Goal: Complete application form: Complete application form

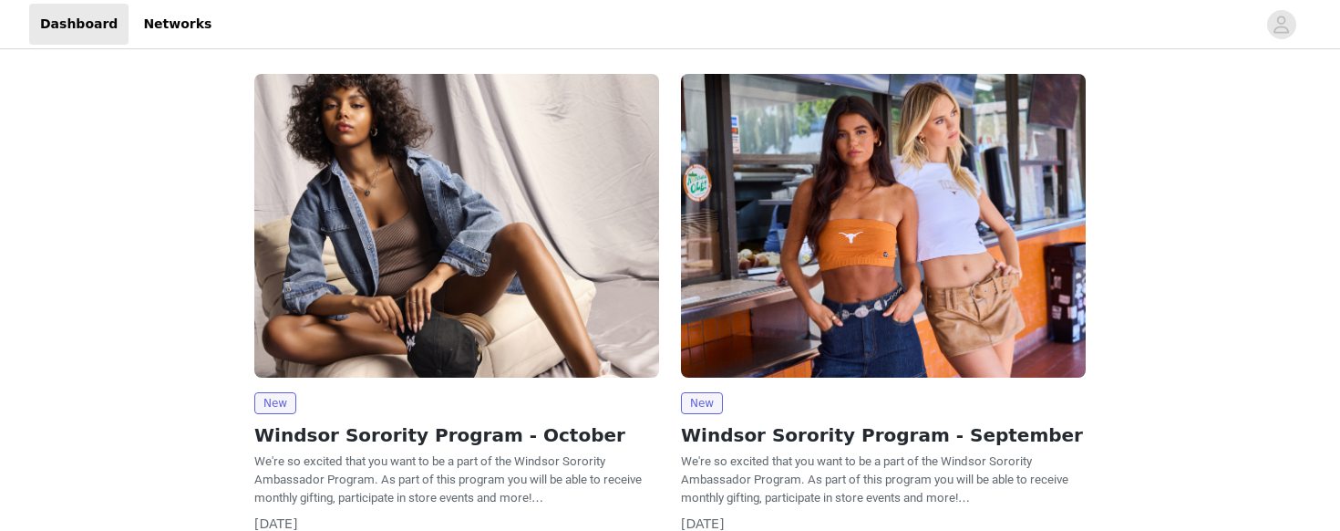
scroll to position [5, 0]
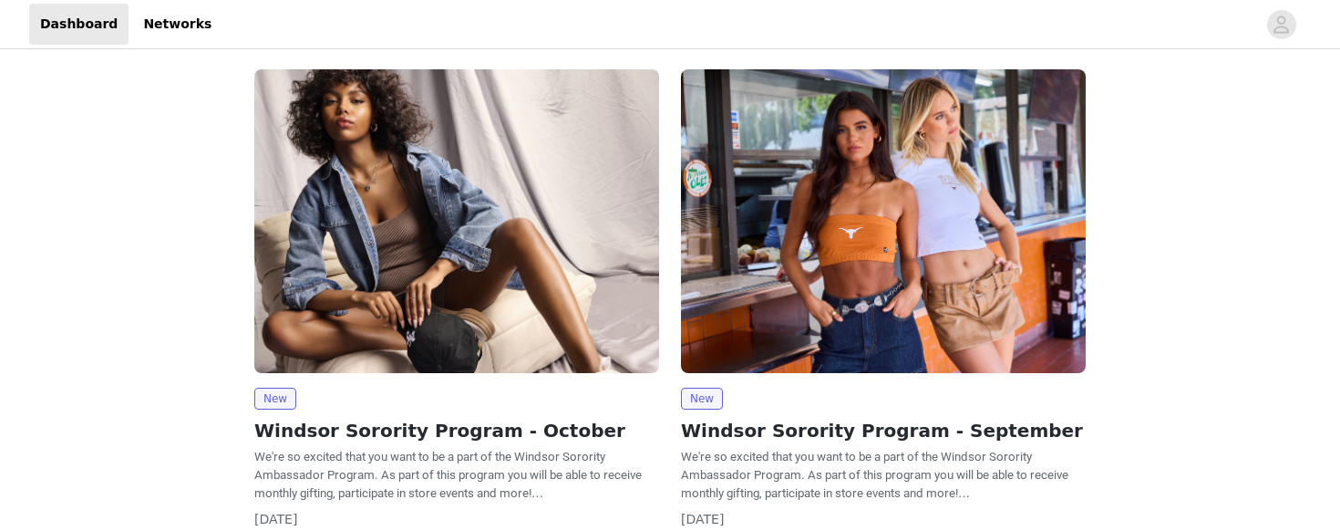
click at [357, 342] on img at bounding box center [456, 221] width 405 height 304
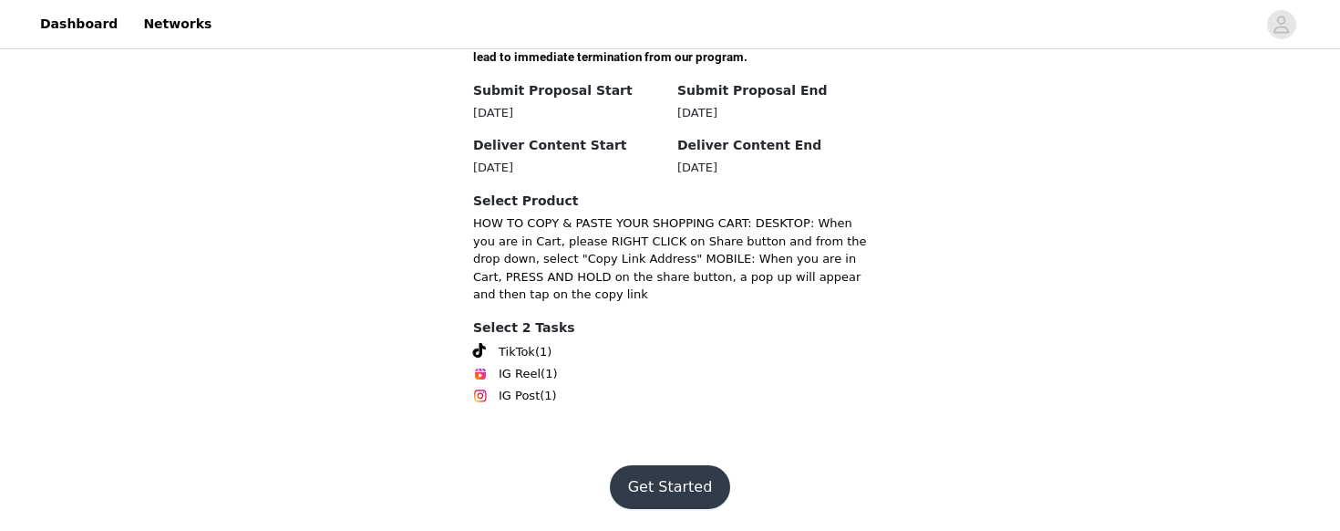
scroll to position [855, 0]
click at [665, 497] on button "Get Started" at bounding box center [670, 487] width 121 height 44
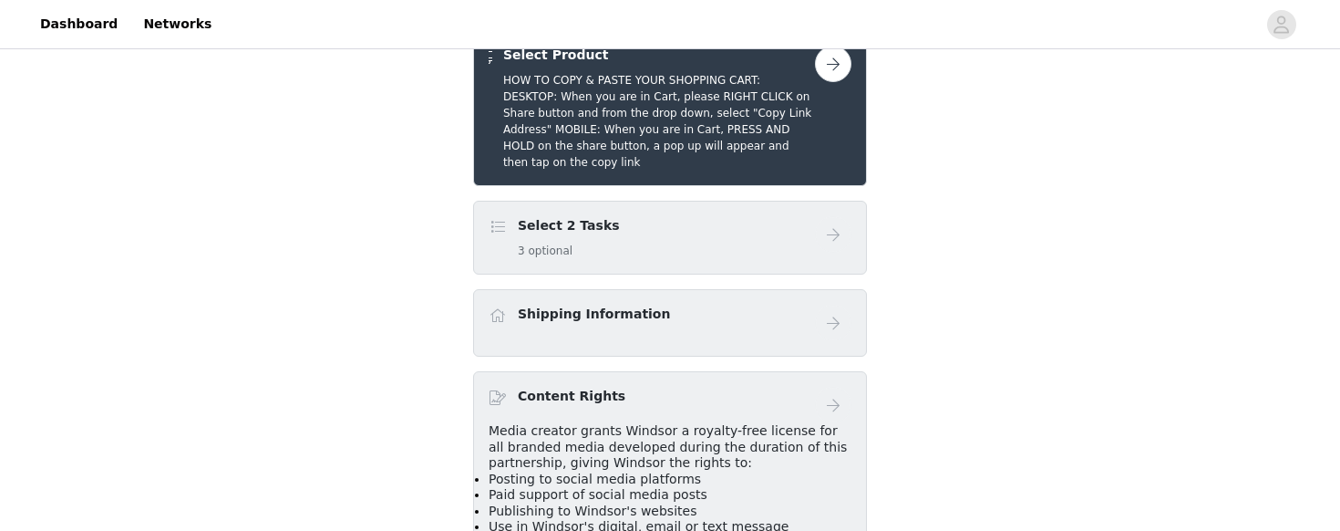
scroll to position [376, 0]
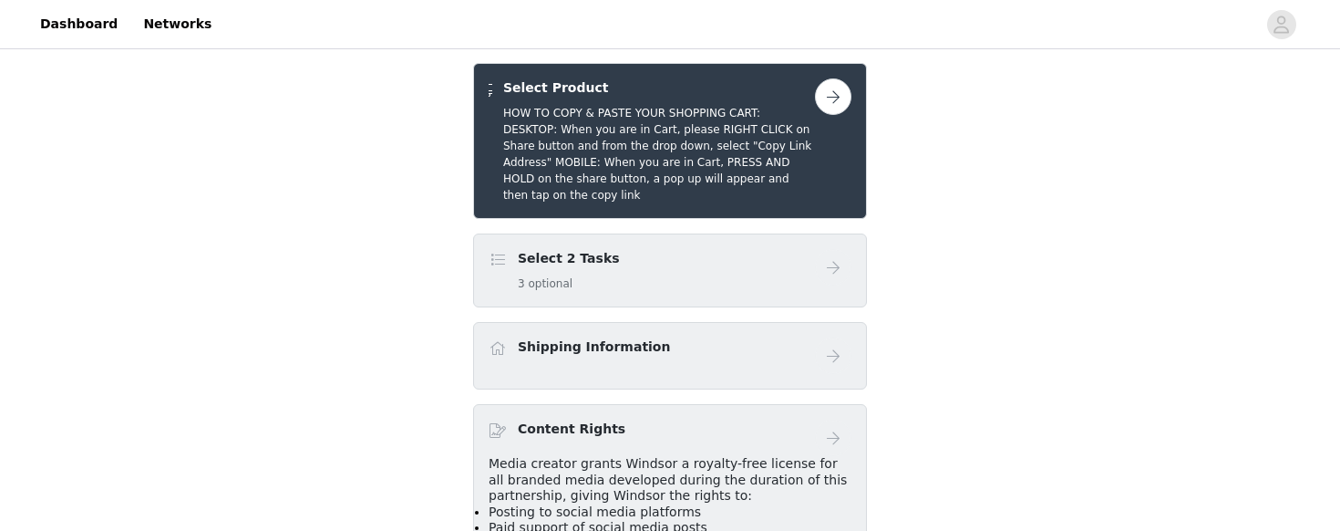
click at [832, 115] on button "button" at bounding box center [833, 96] width 36 height 36
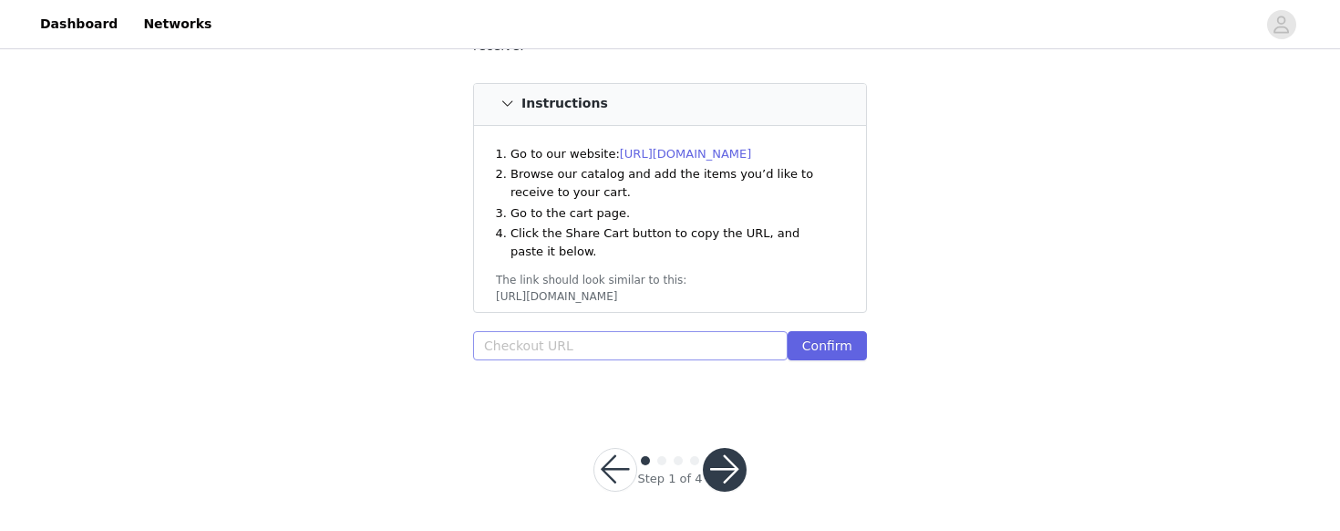
scroll to position [261, 0]
click at [587, 337] on input "text" at bounding box center [630, 346] width 314 height 29
paste input "[URL][DOMAIN_NAME]"
type input "[URL][DOMAIN_NAME]"
click at [809, 335] on button "Confirm" at bounding box center [827, 346] width 79 height 29
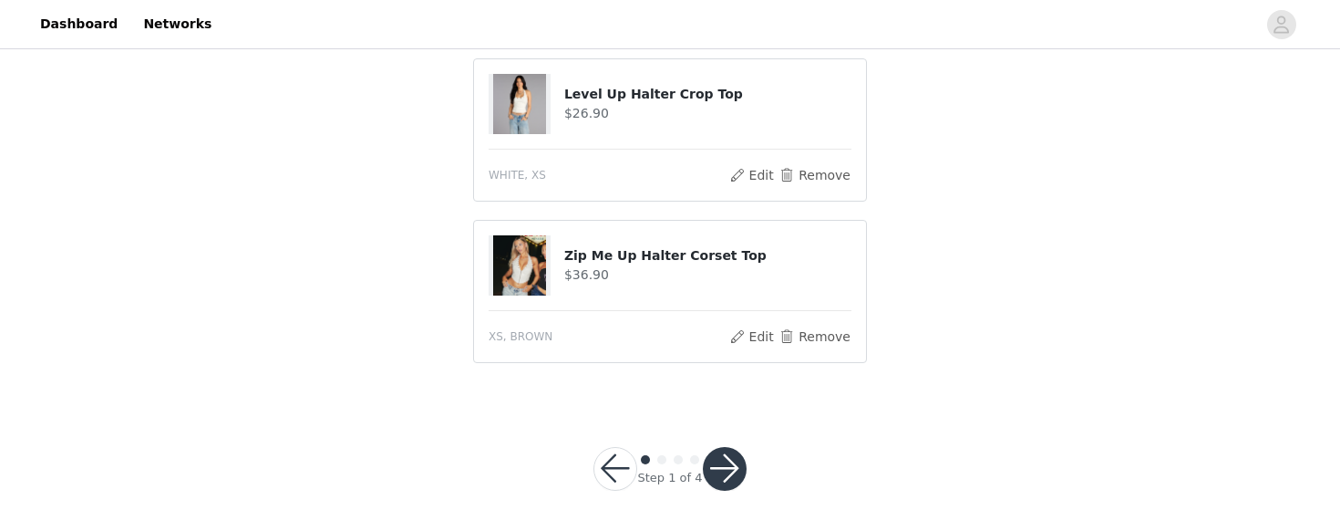
scroll to position [1376, 0]
click at [723, 470] on button "button" at bounding box center [725, 470] width 44 height 44
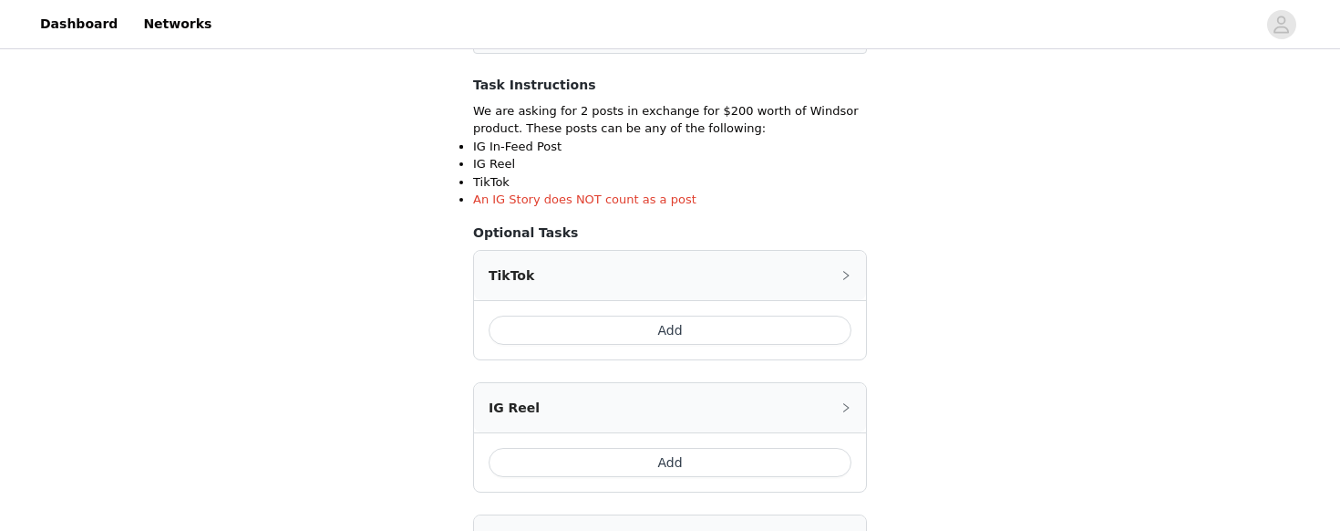
scroll to position [310, 0]
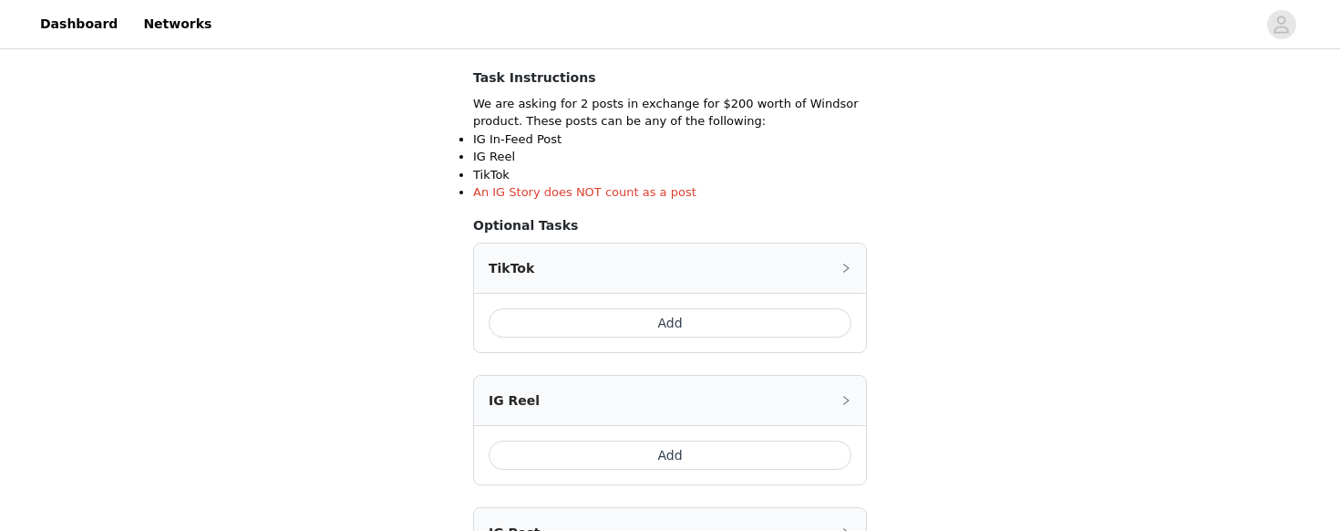
click at [655, 322] on button "Add" at bounding box center [670, 322] width 363 height 29
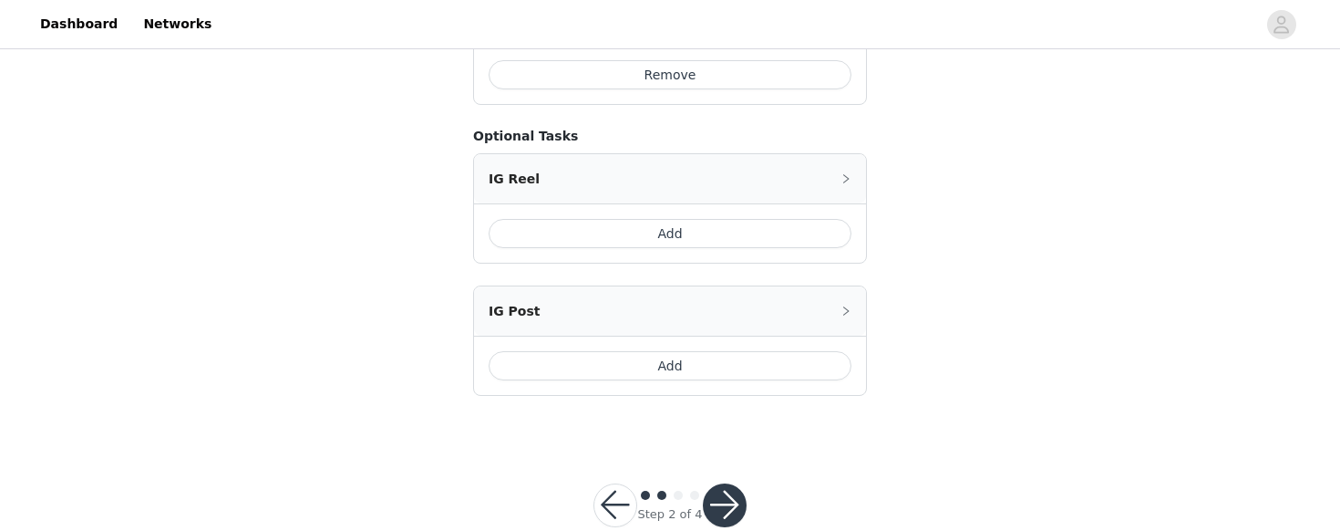
scroll to position [873, 0]
click at [616, 353] on button "Add" at bounding box center [670, 367] width 363 height 29
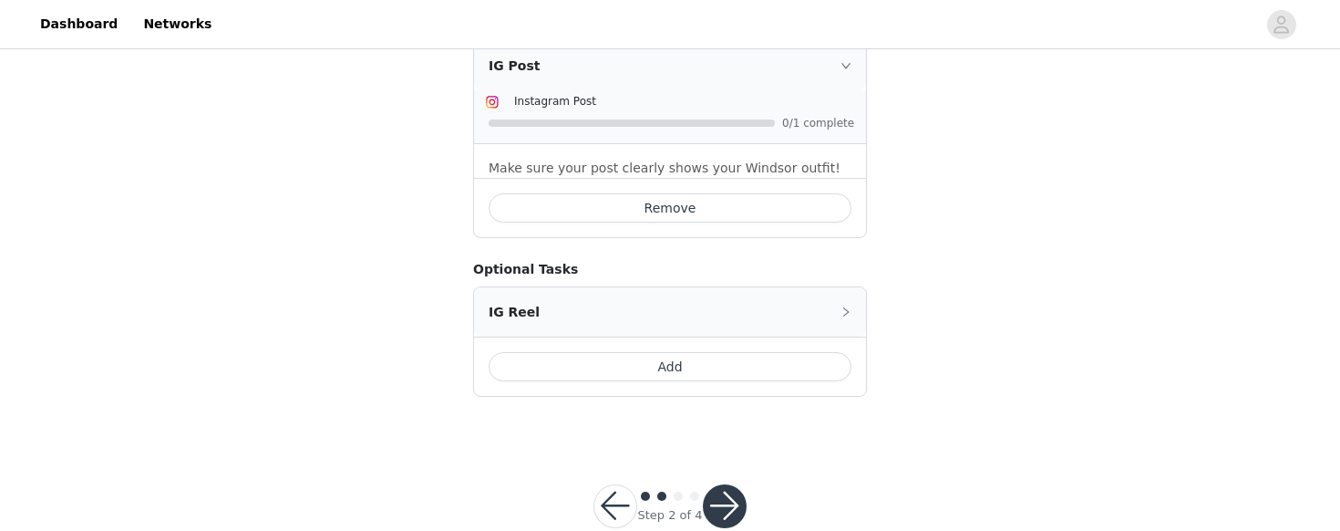
scroll to position [961, 0]
click at [732, 485] on button "button" at bounding box center [725, 507] width 44 height 44
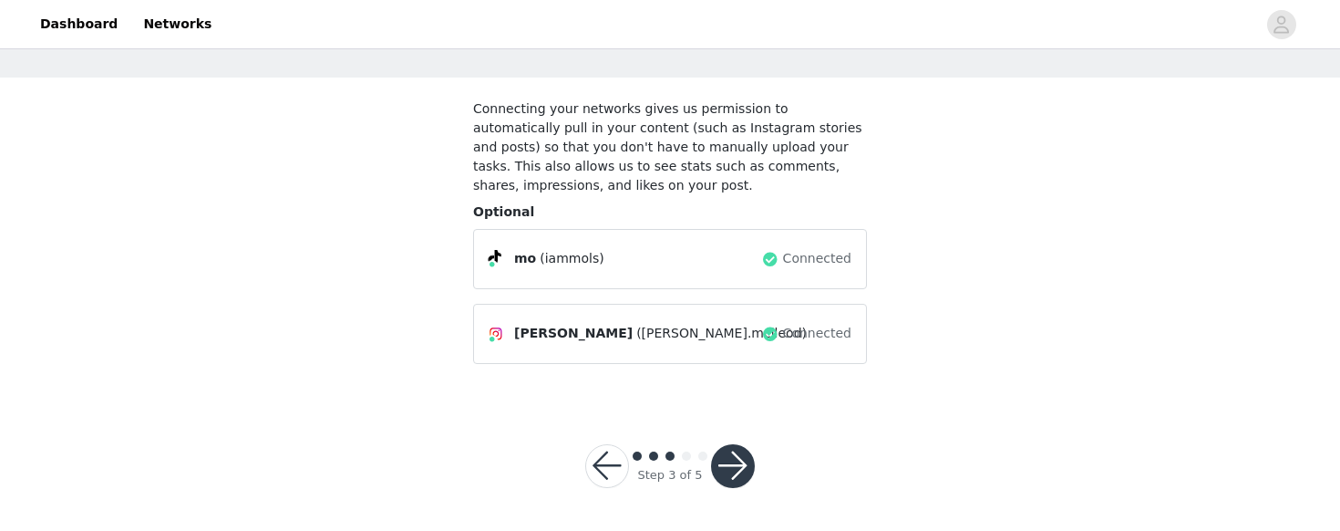
click at [729, 464] on button "button" at bounding box center [733, 466] width 44 height 44
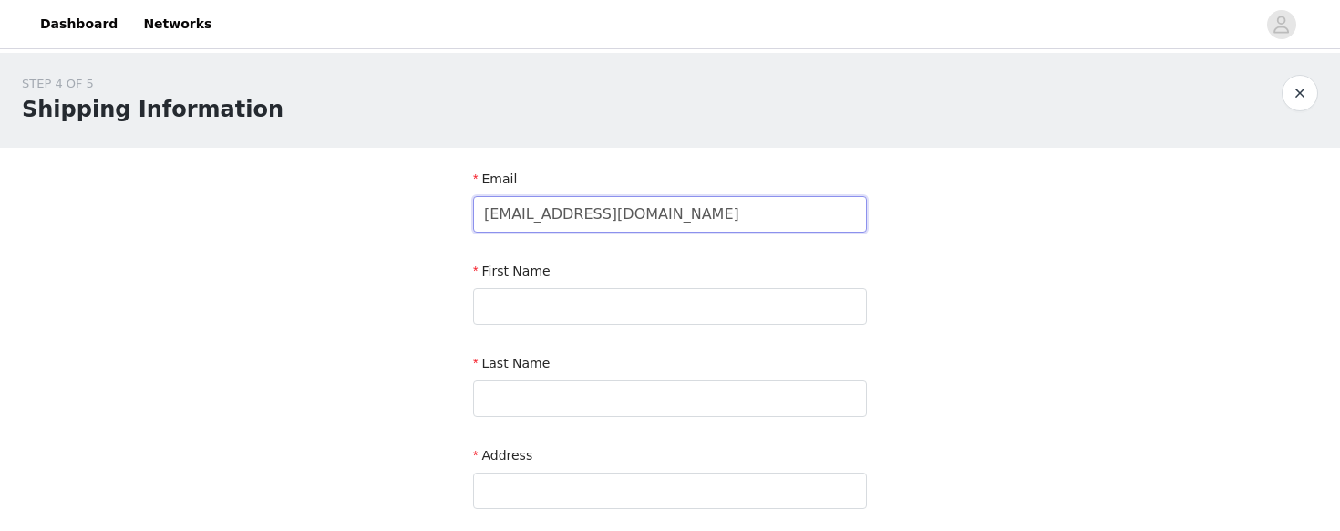
type input "[EMAIL_ADDRESS][DOMAIN_NAME]"
click at [642, 286] on div "First Name" at bounding box center [670, 275] width 394 height 26
type input "[PERSON_NAME]"
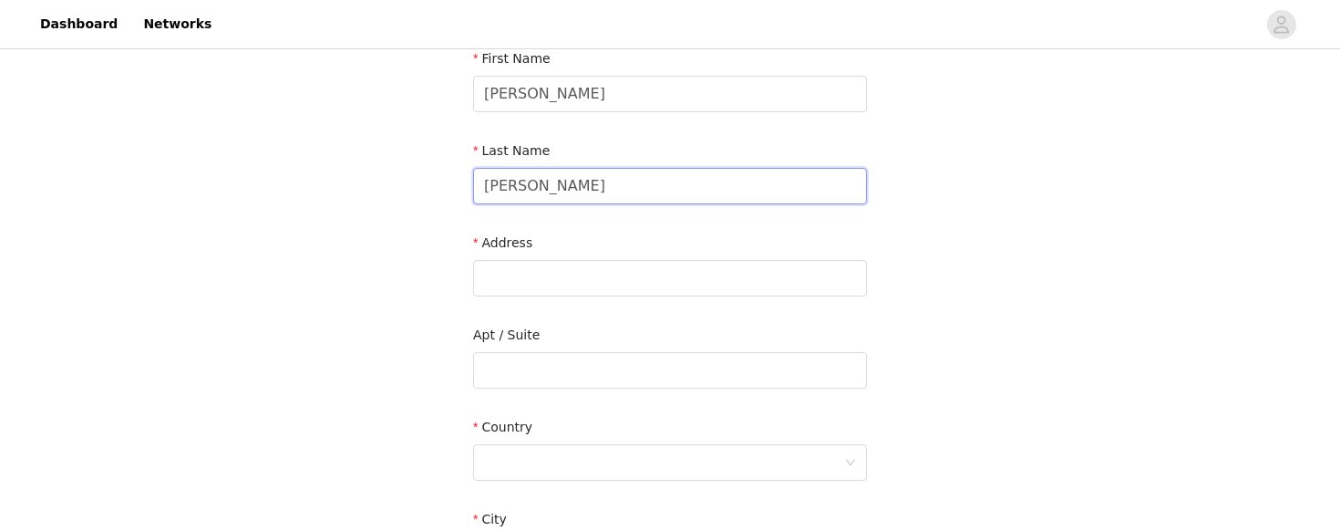
scroll to position [203, 0]
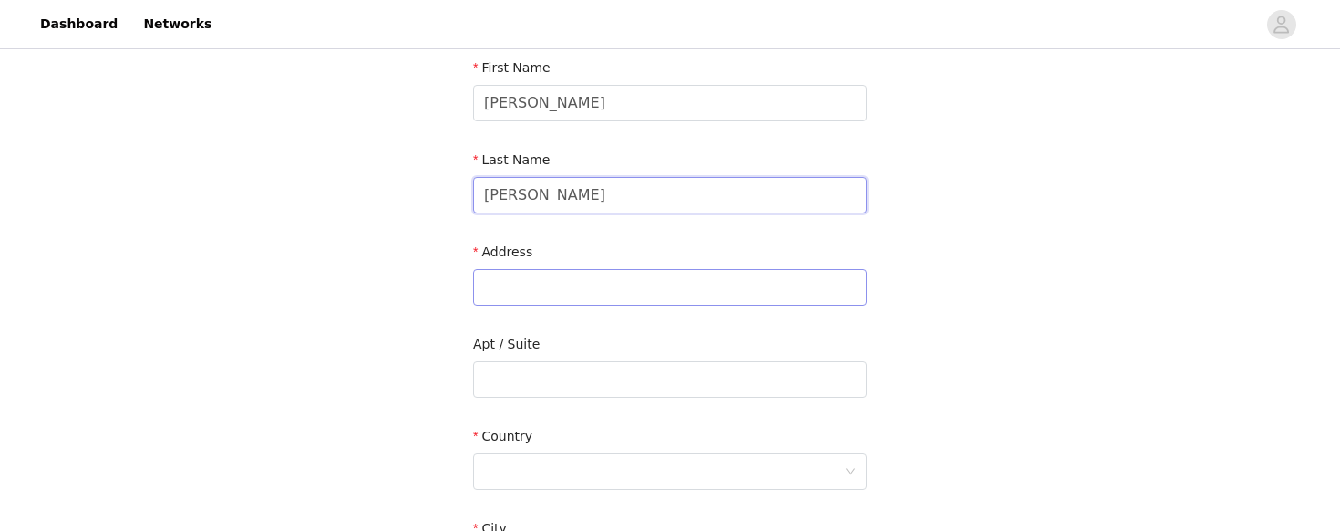
type input "[PERSON_NAME]"
type input "[STREET_ADDRESS][PERSON_NAME]"
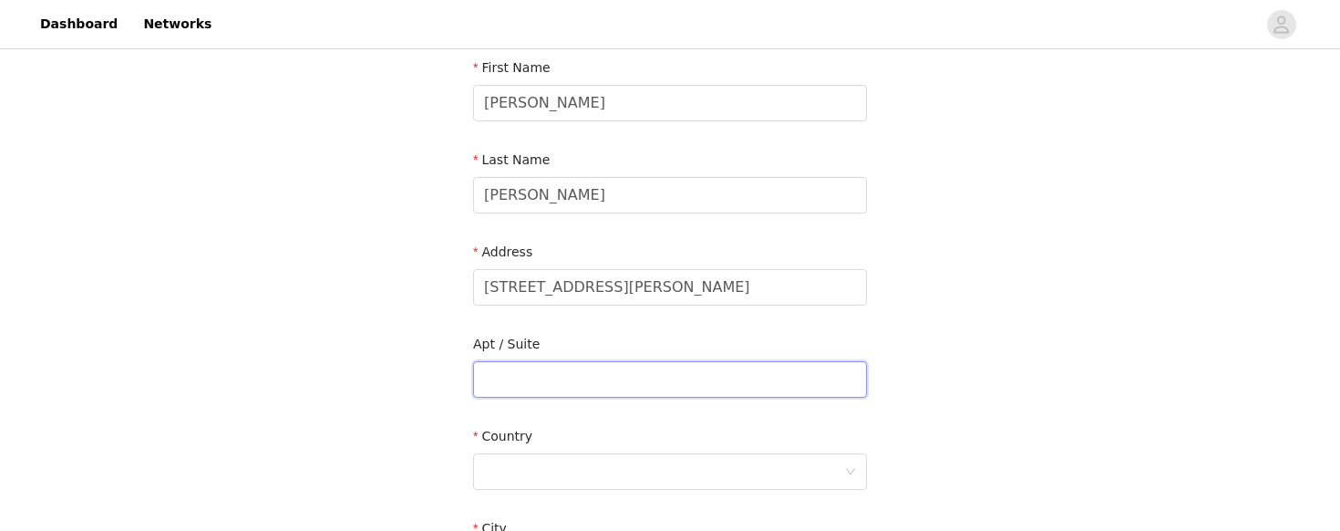
click at [637, 373] on input "text" at bounding box center [670, 379] width 394 height 36
click at [600, 453] on div at bounding box center [670, 471] width 394 height 36
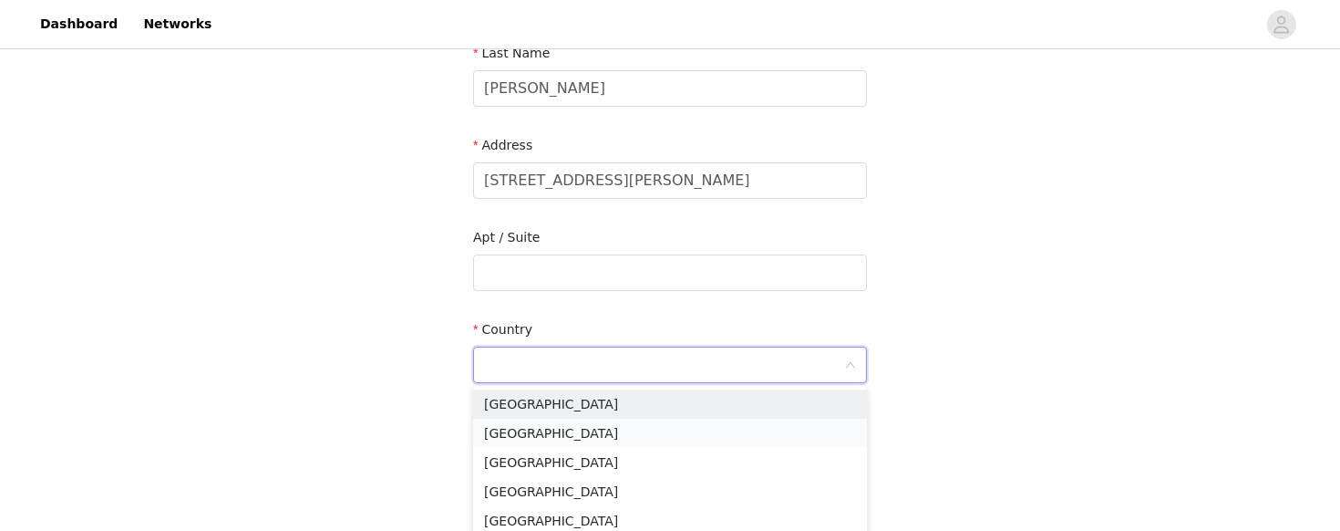
scroll to position [312, 0]
click at [559, 401] on li "[GEOGRAPHIC_DATA]" at bounding box center [670, 401] width 394 height 29
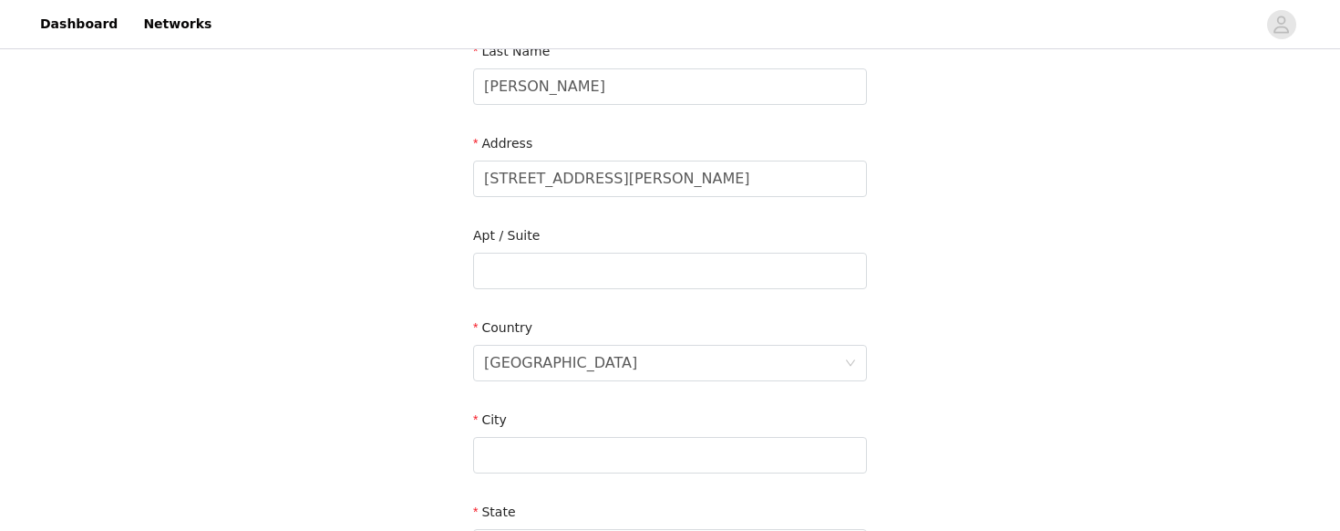
scroll to position [353, 0]
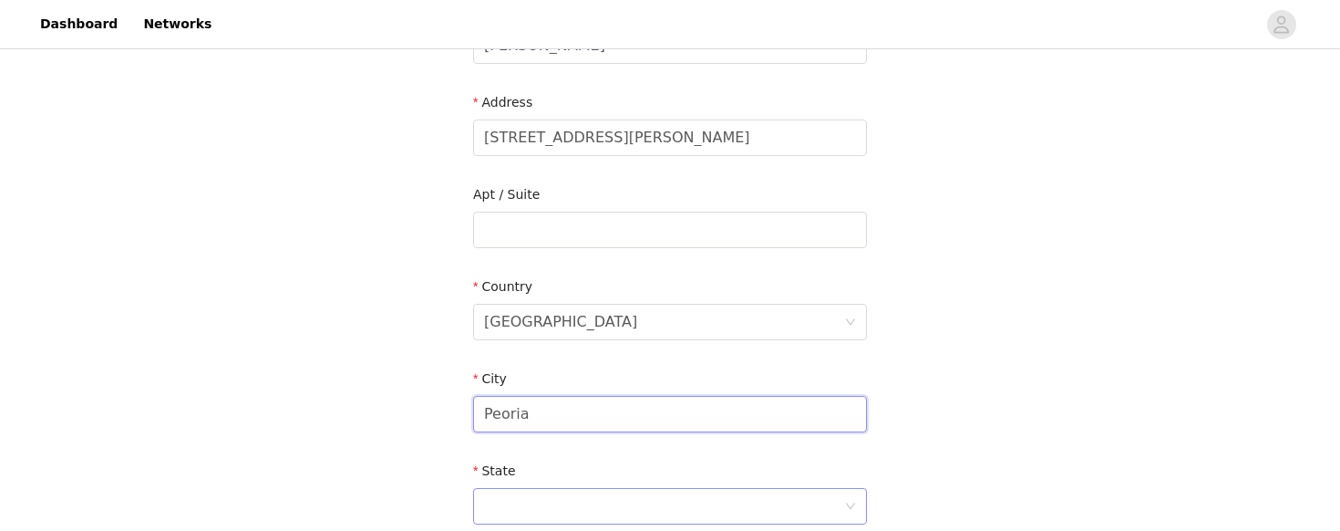
type input "Peoria"
click at [517, 500] on div at bounding box center [664, 506] width 360 height 35
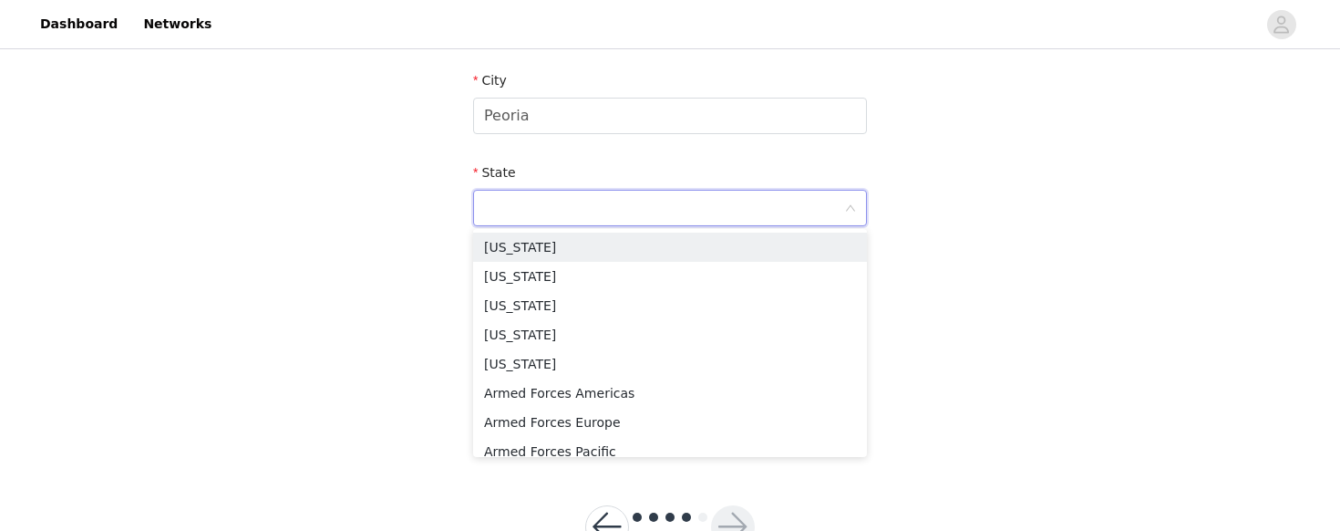
scroll to position [4, 0]
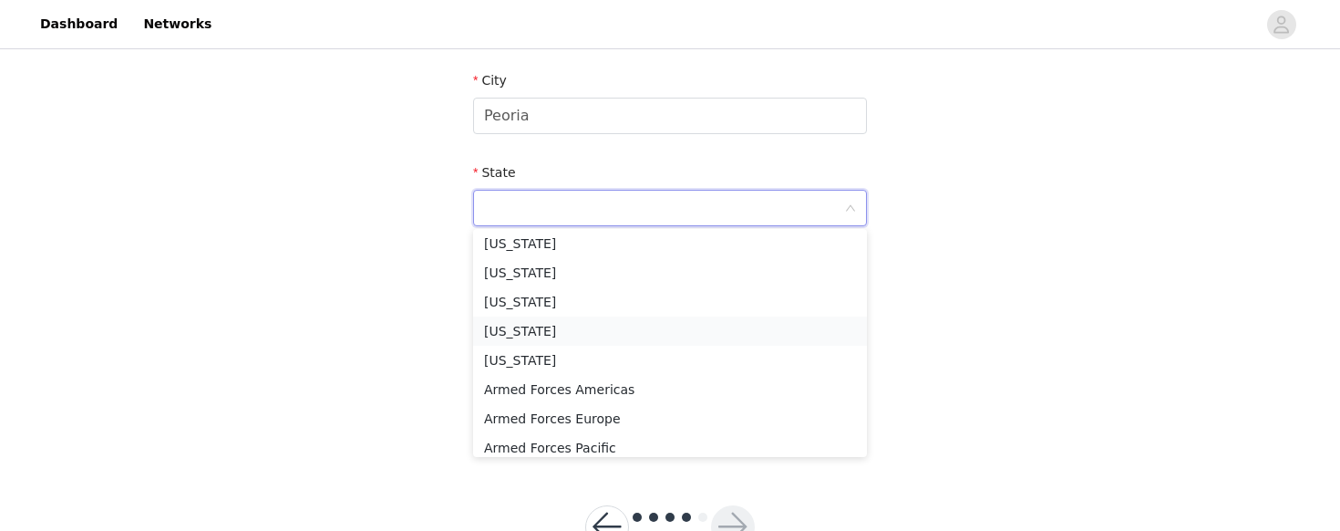
click at [541, 334] on li "[US_STATE]" at bounding box center [670, 330] width 394 height 29
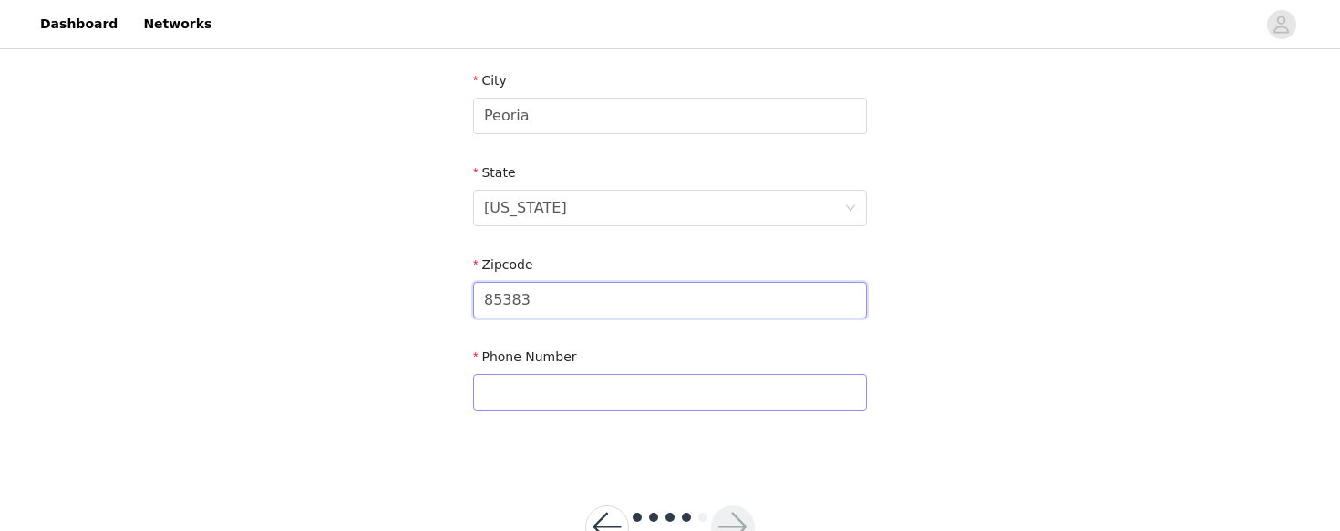
type input "85383"
type input "6028595709"
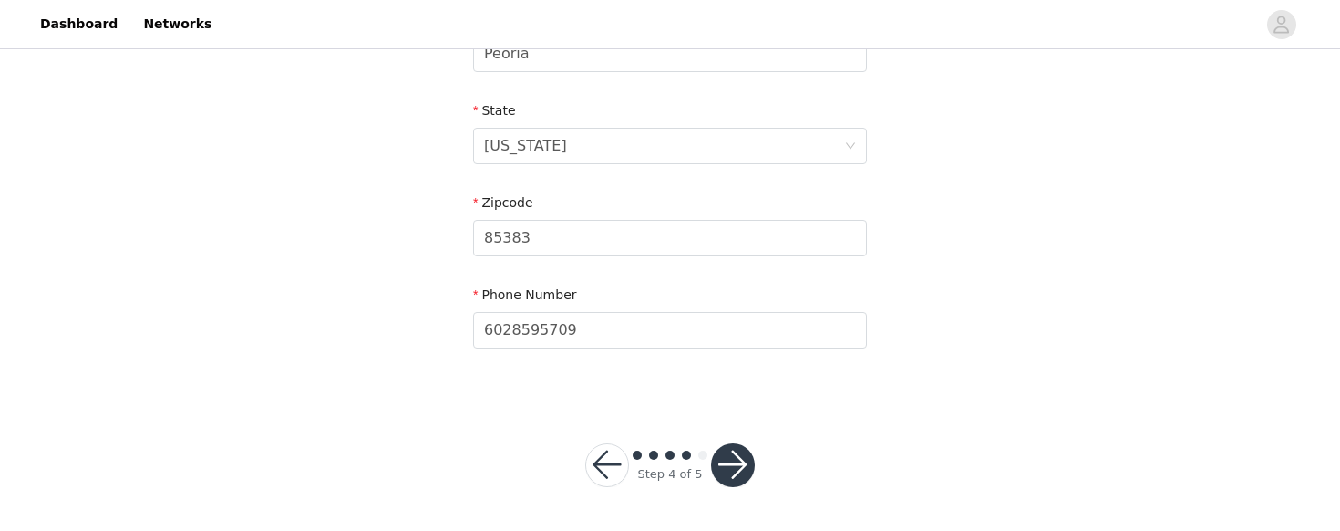
scroll to position [712, 0]
click at [736, 470] on button "button" at bounding box center [733, 466] width 44 height 44
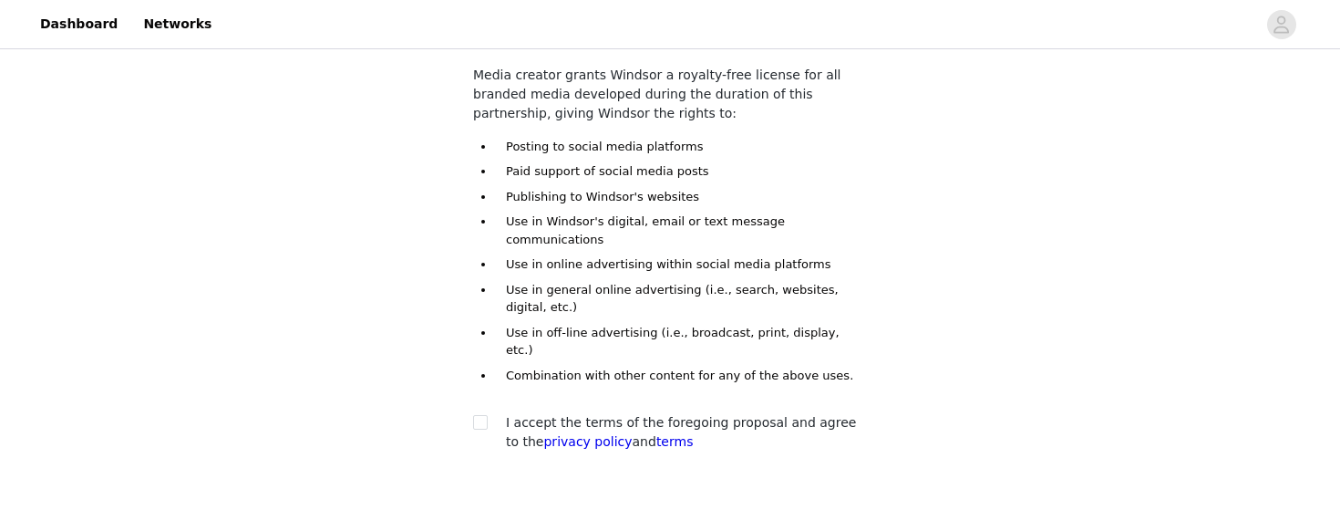
scroll to position [150, 0]
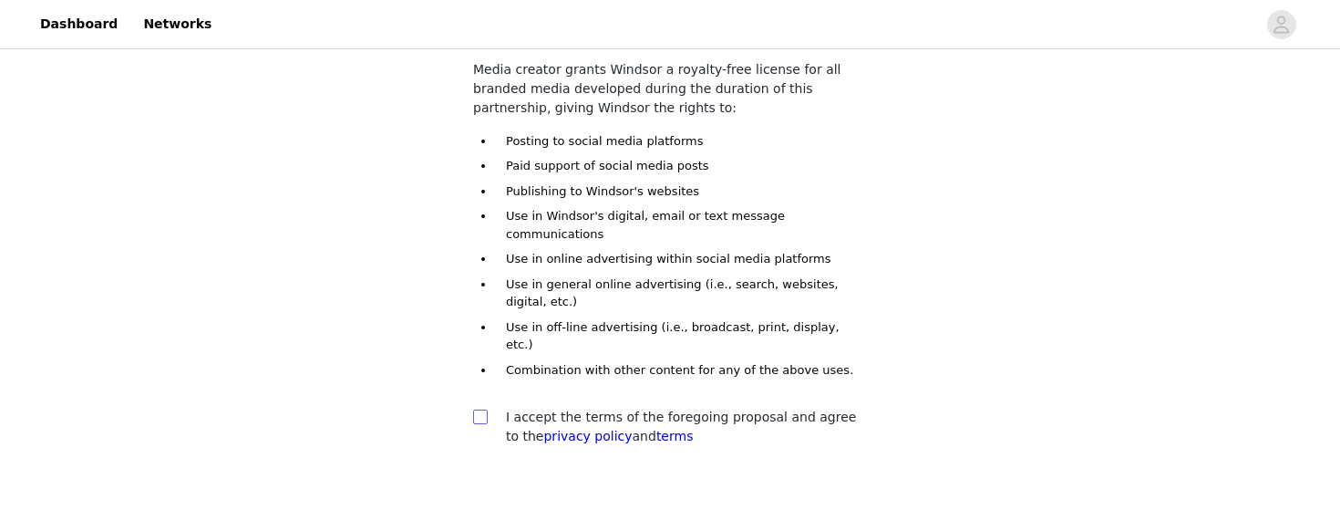
click at [481, 409] on input "checkbox" at bounding box center [479, 415] width 13 height 13
checkbox input "true"
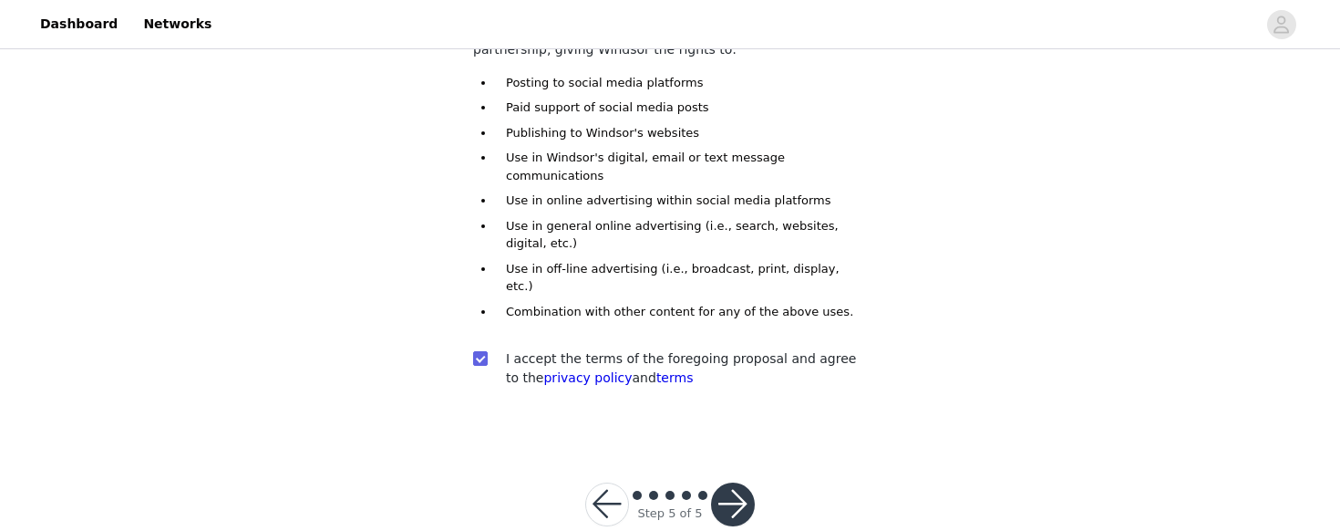
scroll to position [208, 0]
click at [736, 483] on button "button" at bounding box center [733, 505] width 44 height 44
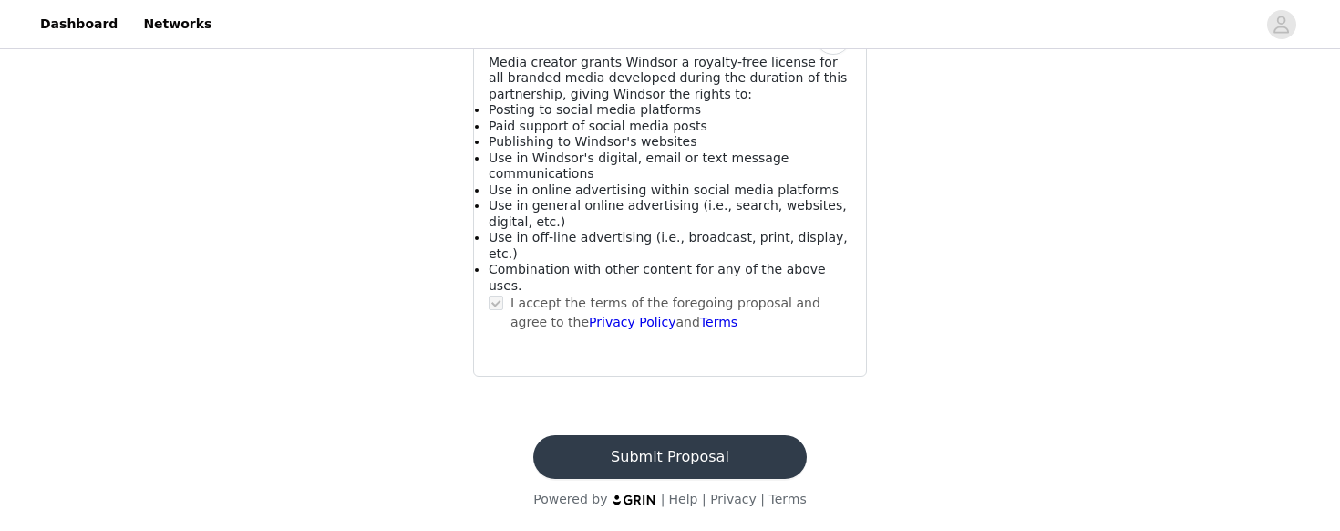
scroll to position [1573, 0]
click at [654, 464] on button "Submit Proposal" at bounding box center [669, 457] width 273 height 44
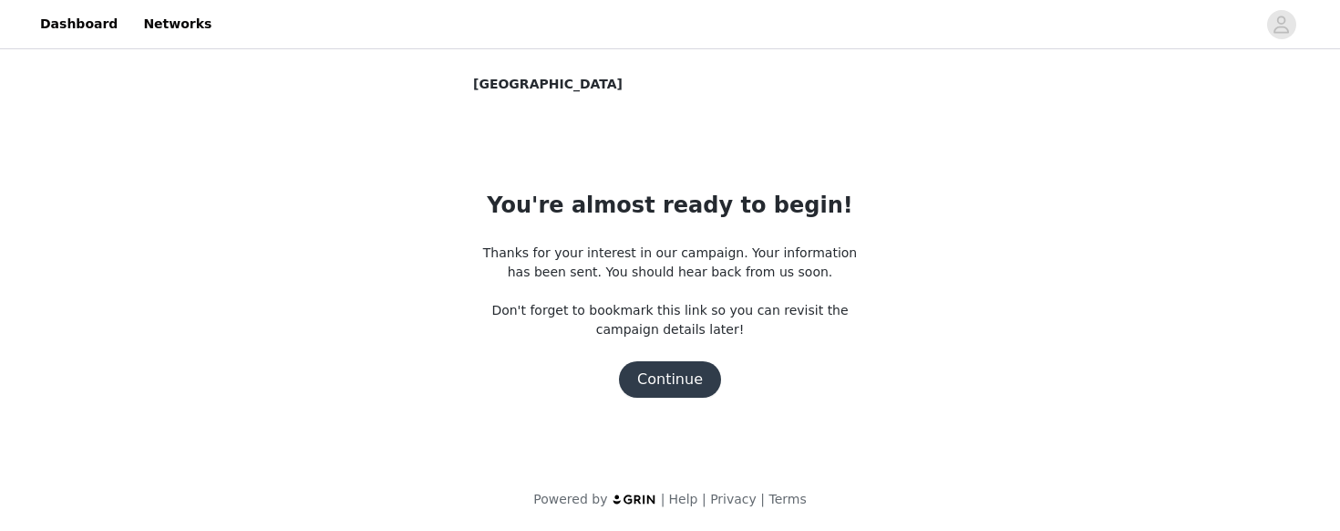
scroll to position [0, 0]
click at [666, 380] on button "Continue" at bounding box center [670, 379] width 102 height 36
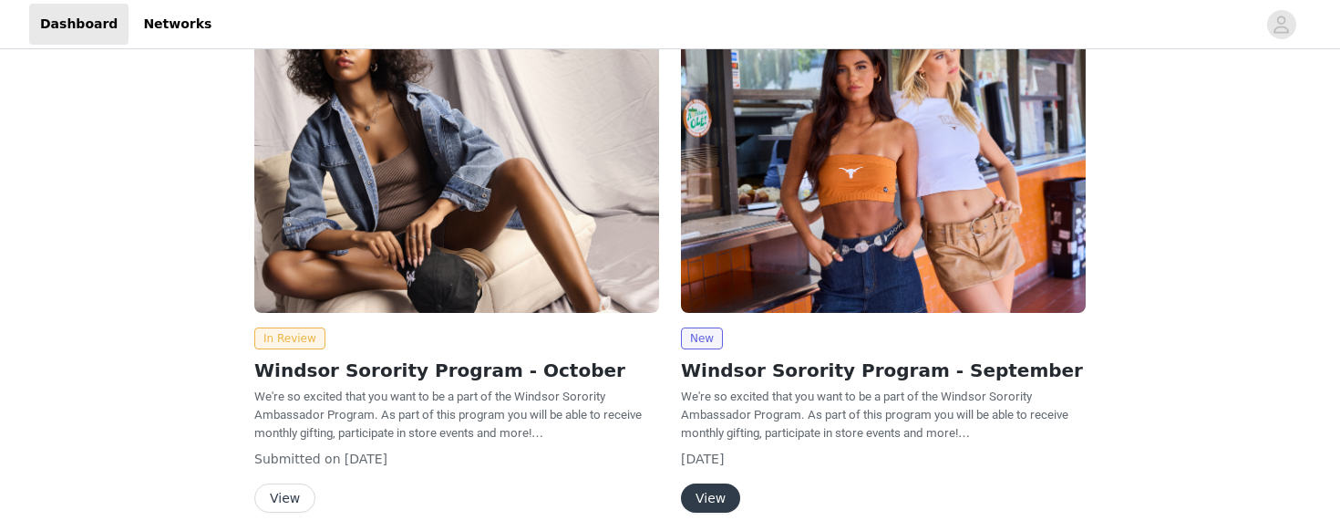
scroll to position [64, 0]
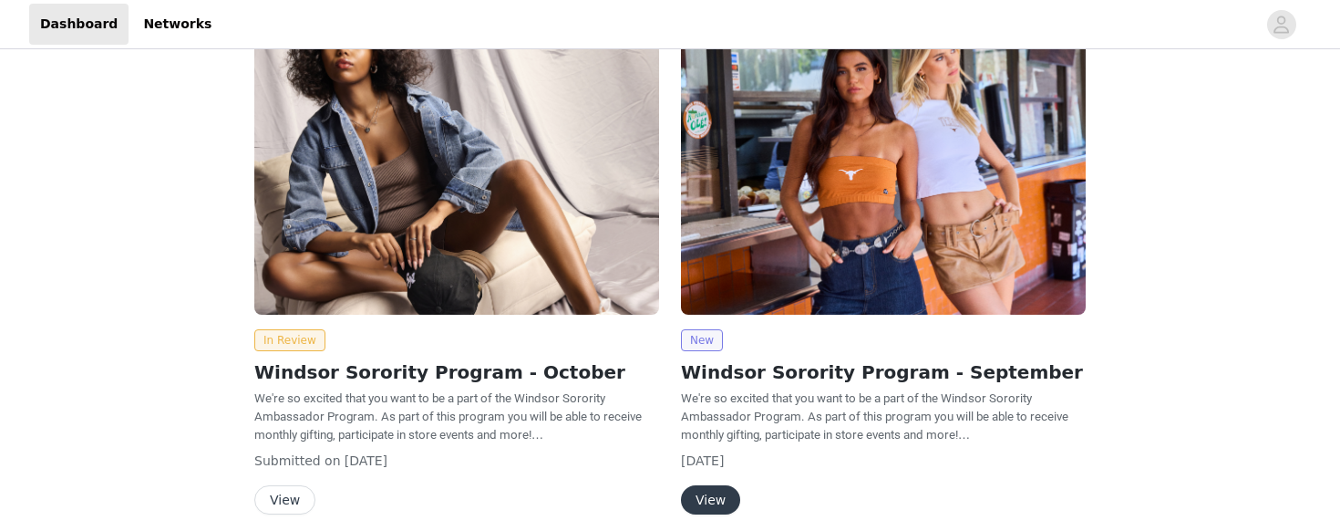
click at [710, 338] on span "New" at bounding box center [702, 340] width 42 height 22
click at [726, 498] on button "View" at bounding box center [710, 499] width 59 height 29
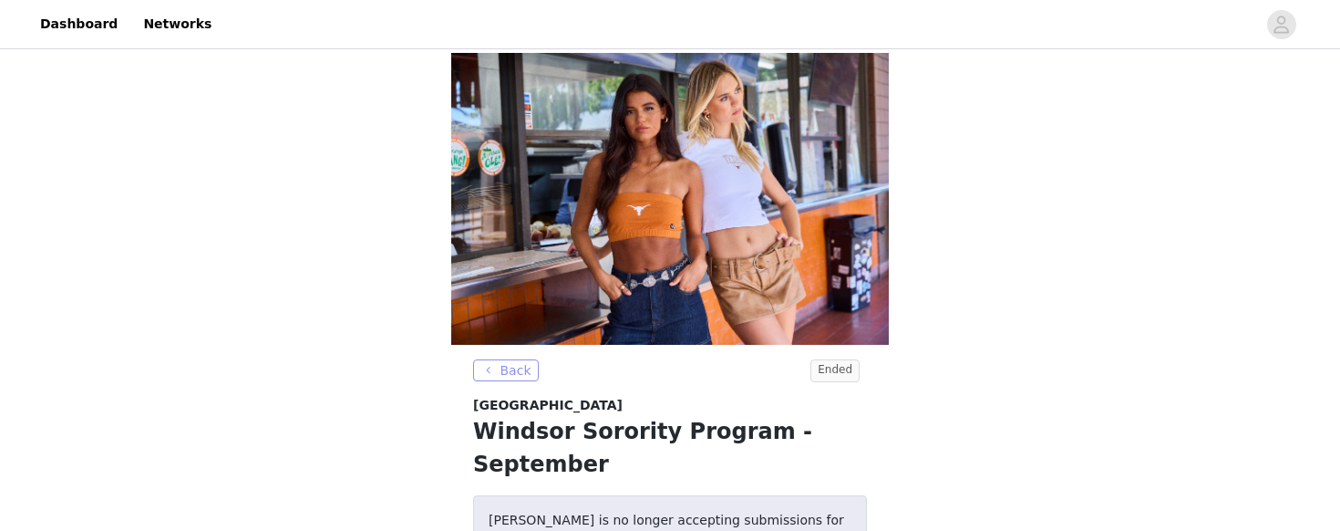
click at [503, 360] on button "Back" at bounding box center [506, 370] width 66 height 22
